Goal: Task Accomplishment & Management: Manage account settings

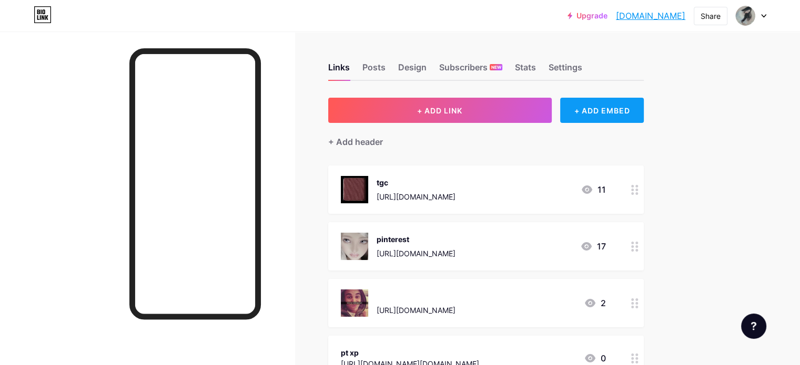
click at [633, 110] on div "+ ADD EMBED" at bounding box center [602, 110] width 84 height 25
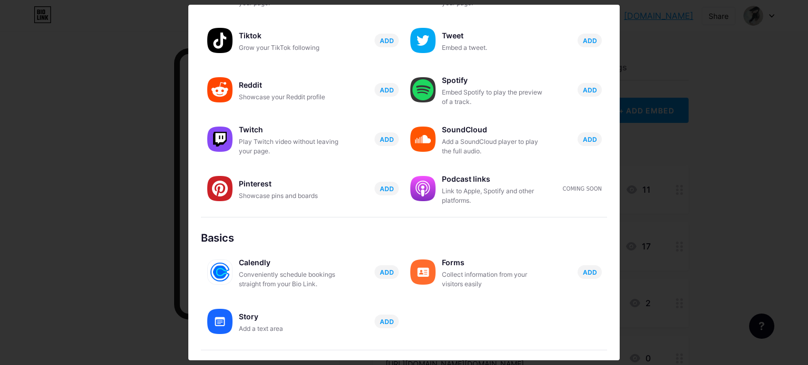
scroll to position [105, 0]
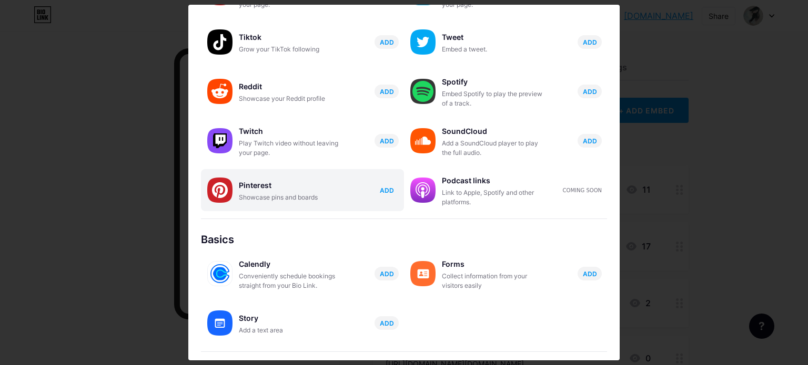
click at [385, 190] on span "ADD" at bounding box center [387, 190] width 14 height 9
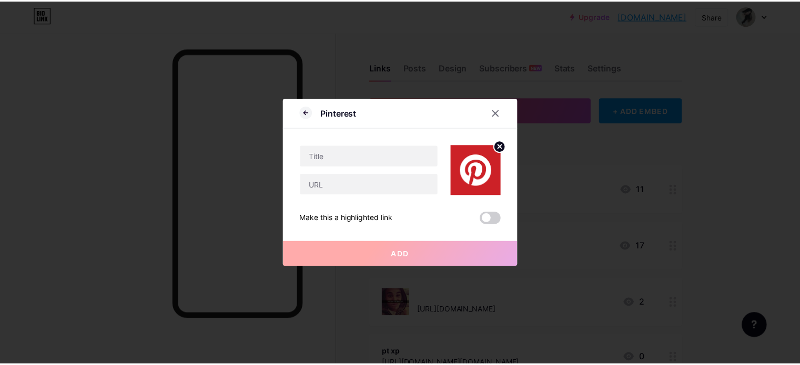
scroll to position [0, 0]
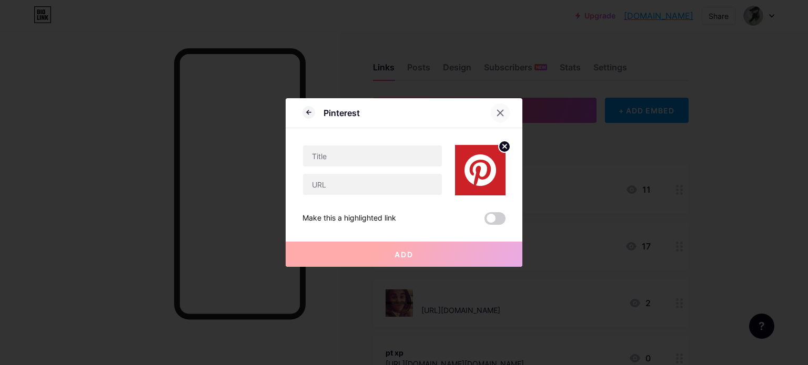
click at [499, 109] on div at bounding box center [500, 113] width 19 height 19
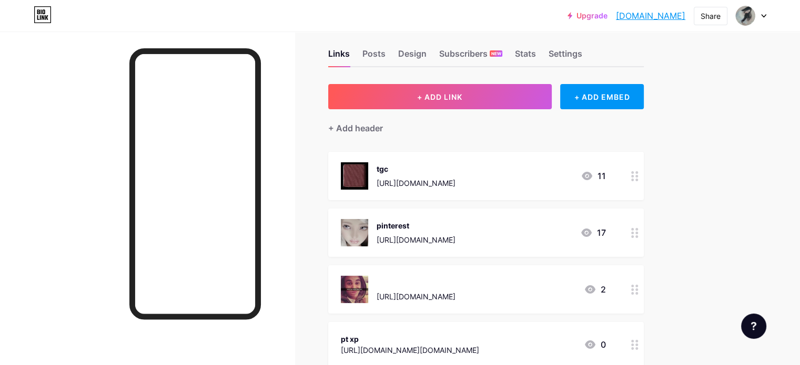
scroll to position [11, 0]
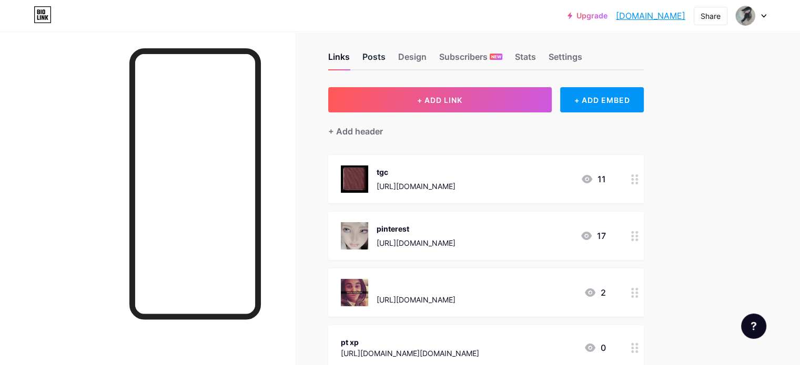
click at [385, 56] on div "Posts" at bounding box center [373, 59] width 23 height 19
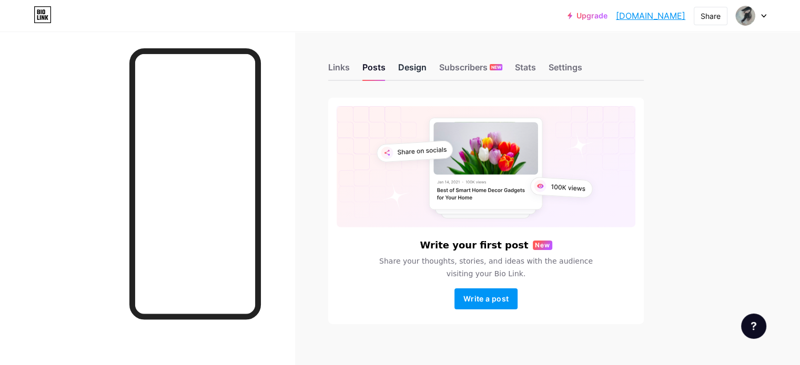
click at [426, 68] on div "Design" at bounding box center [412, 70] width 28 height 19
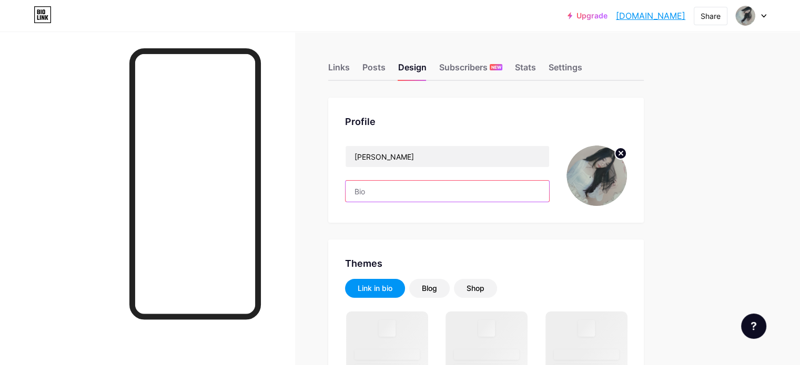
click at [491, 195] on input "text" at bounding box center [448, 191] width 204 height 21
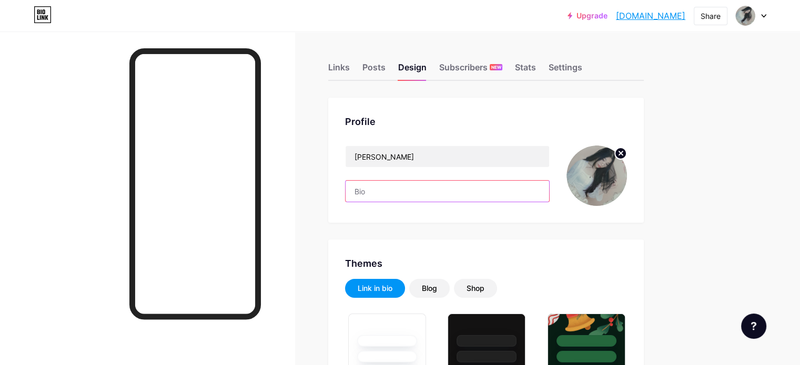
type input "#4a463d"
type input "#000000"
paste input "'𝙺"
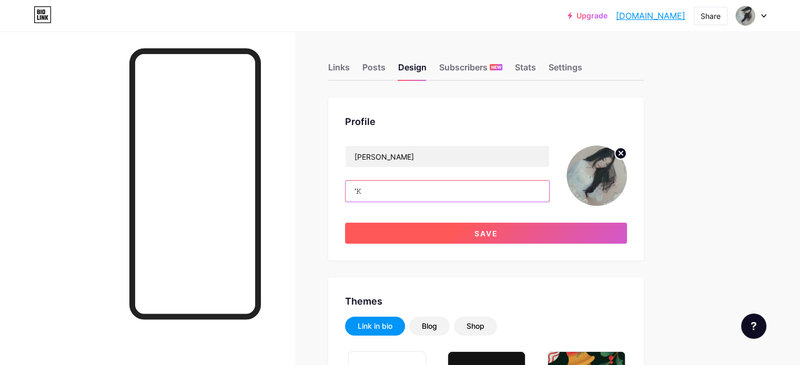
type input "'𝙺"
click at [478, 237] on button "Save" at bounding box center [486, 233] width 282 height 21
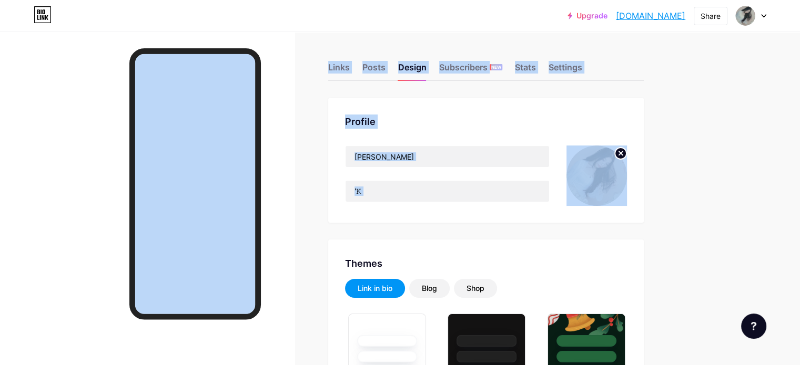
click at [294, 244] on div at bounding box center [147, 214] width 294 height 365
